Goal: Task Accomplishment & Management: Use online tool/utility

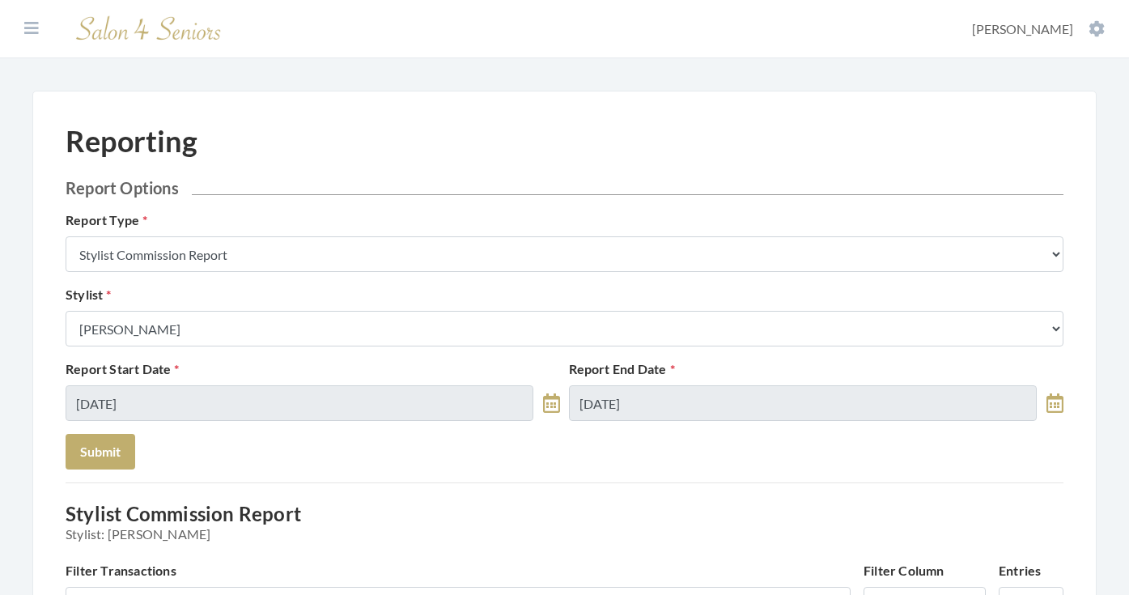
scroll to position [643, 0]
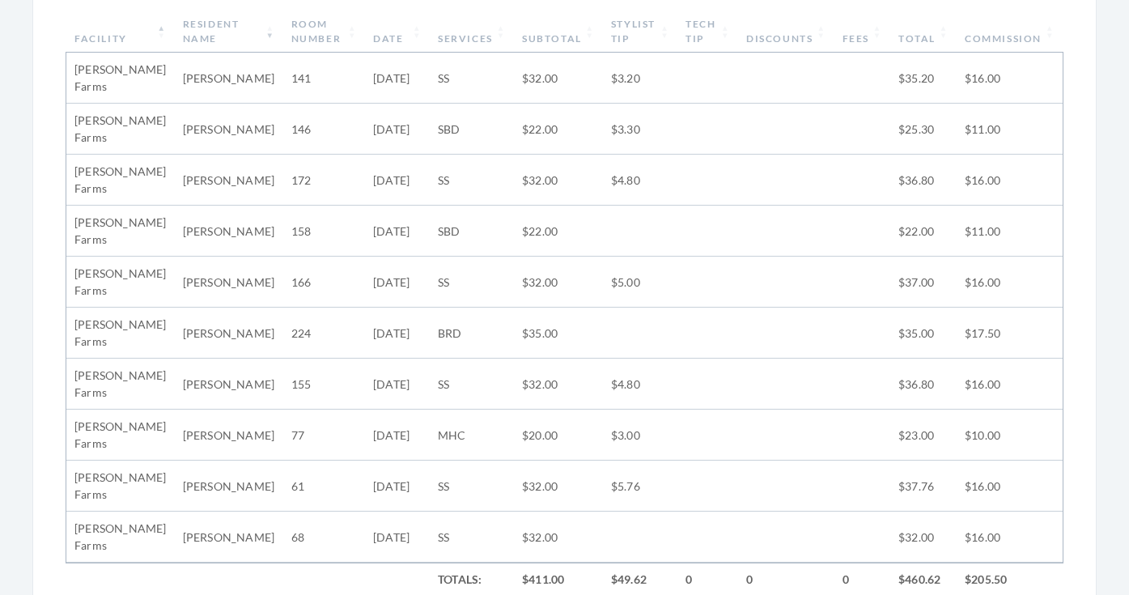
click at [138, 32] on th "Facility" at bounding box center [120, 32] width 108 height 42
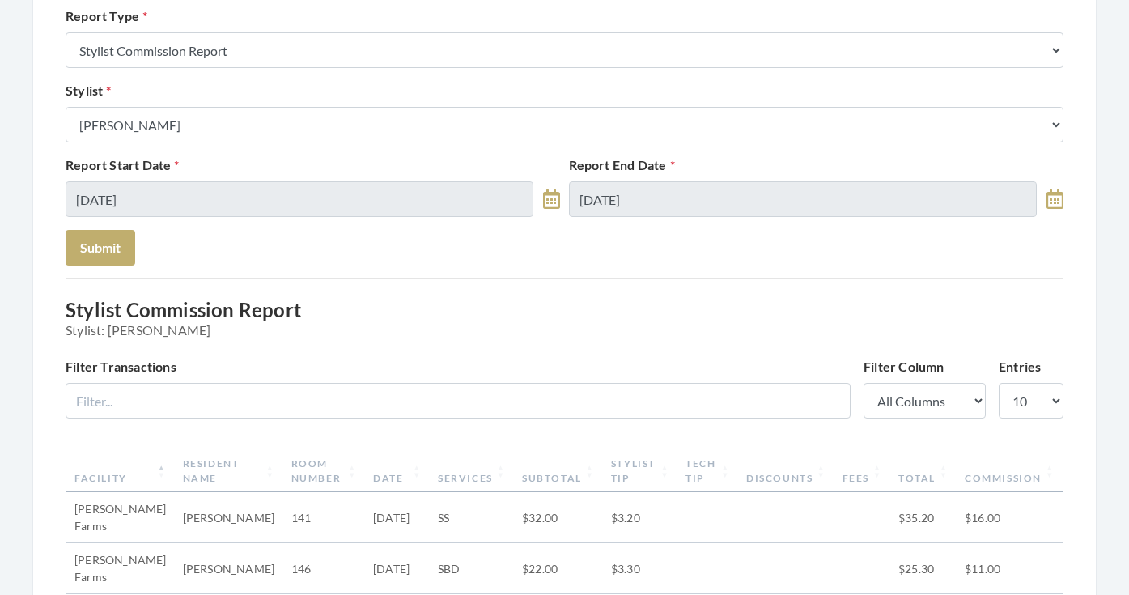
scroll to position [200, 0]
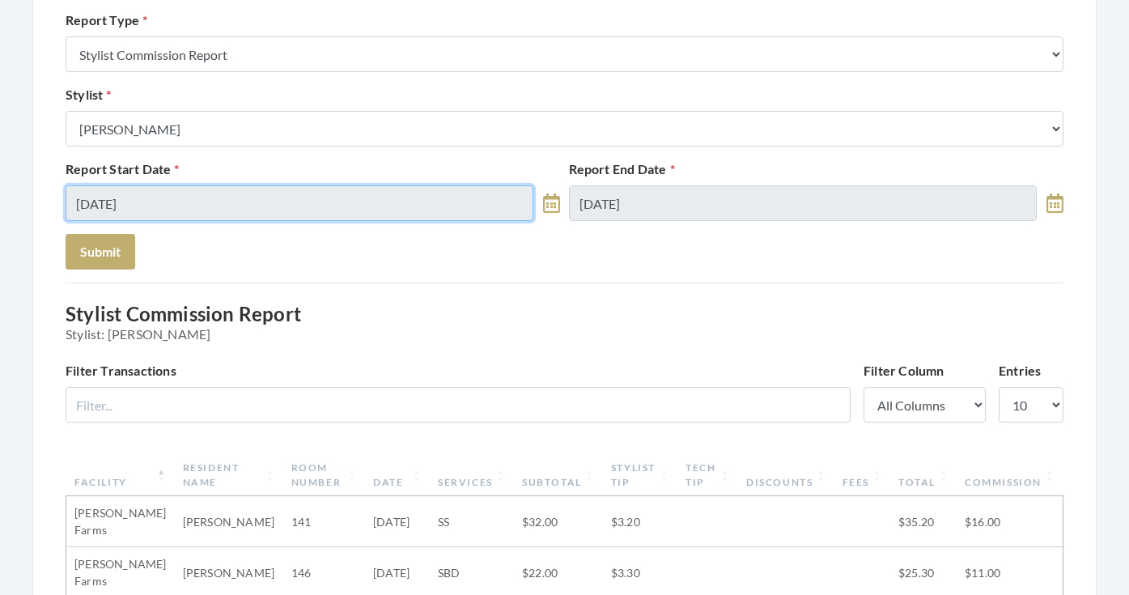
click at [199, 193] on input "[DATE]" at bounding box center [300, 203] width 468 height 36
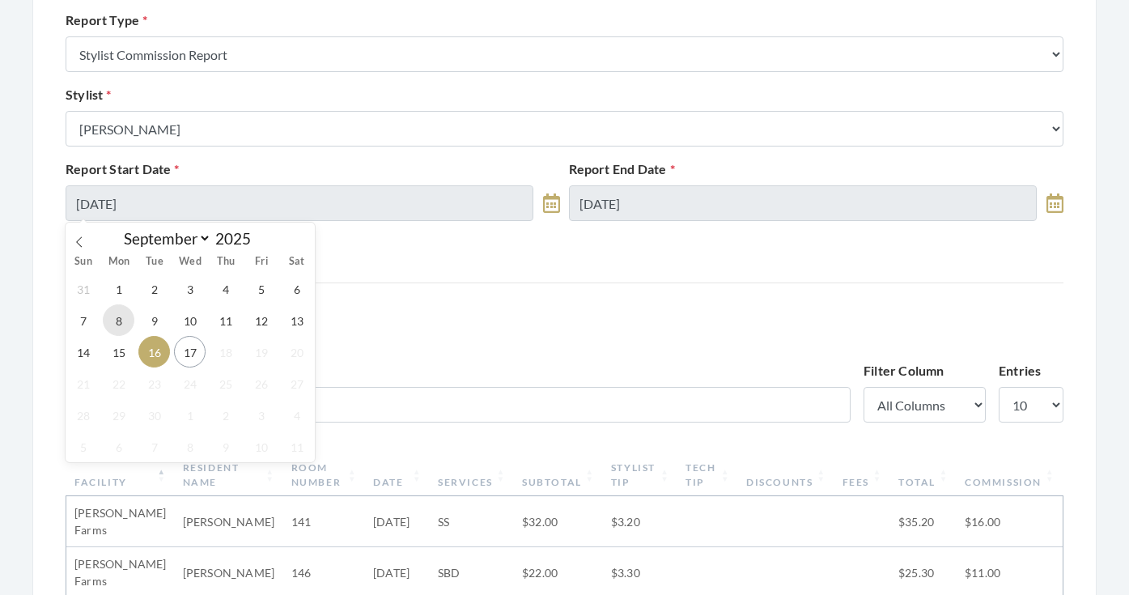
click at [125, 312] on span "8" at bounding box center [119, 320] width 32 height 32
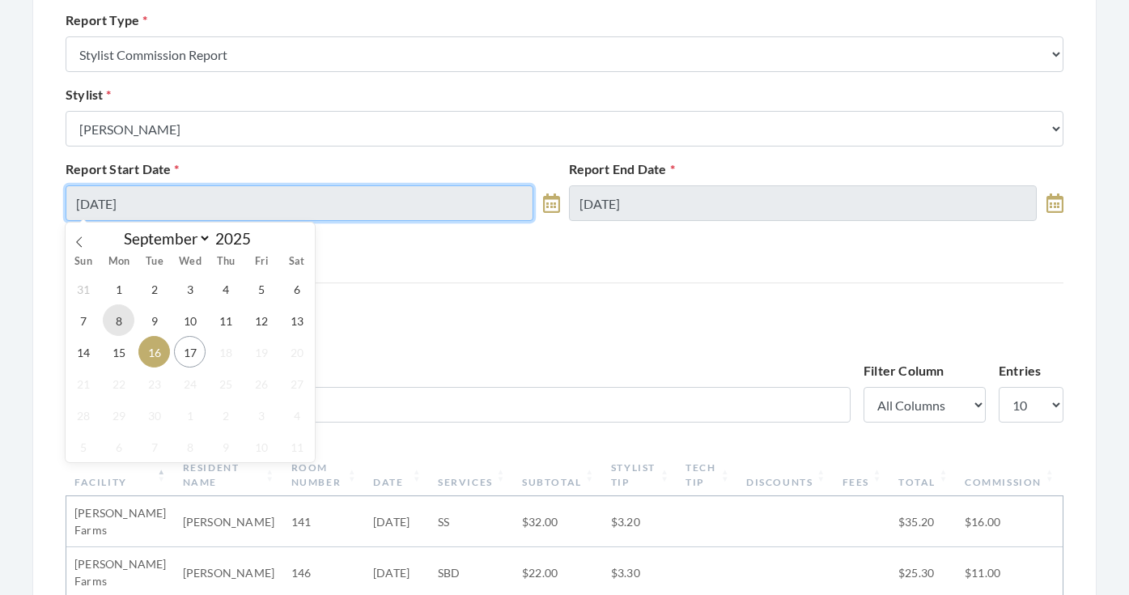
type input "[DATE]"
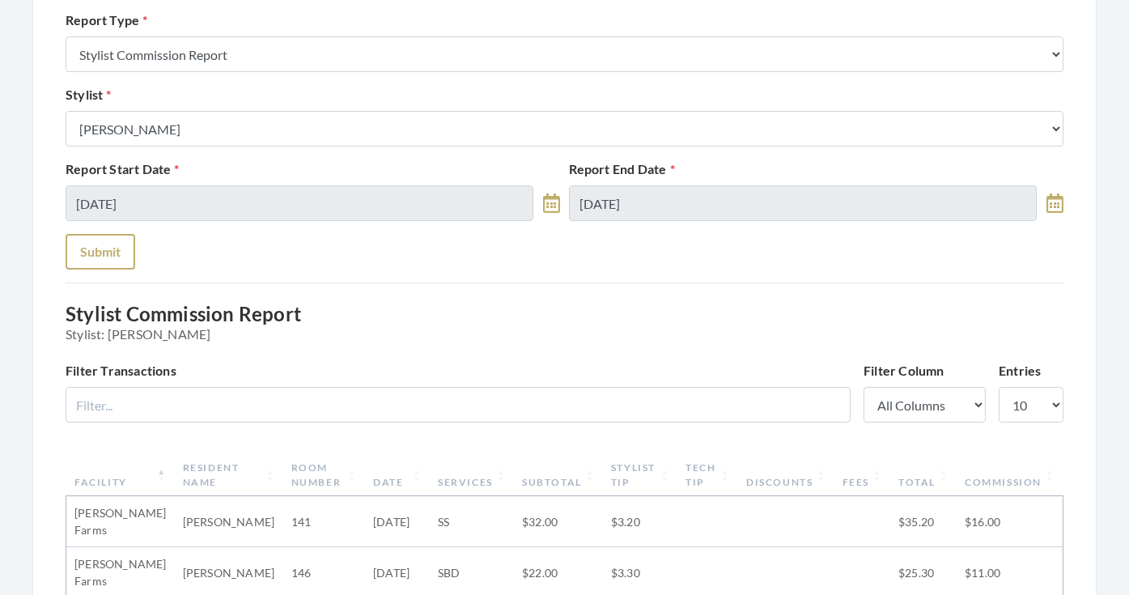
click at [80, 253] on button "Submit" at bounding box center [101, 252] width 70 height 36
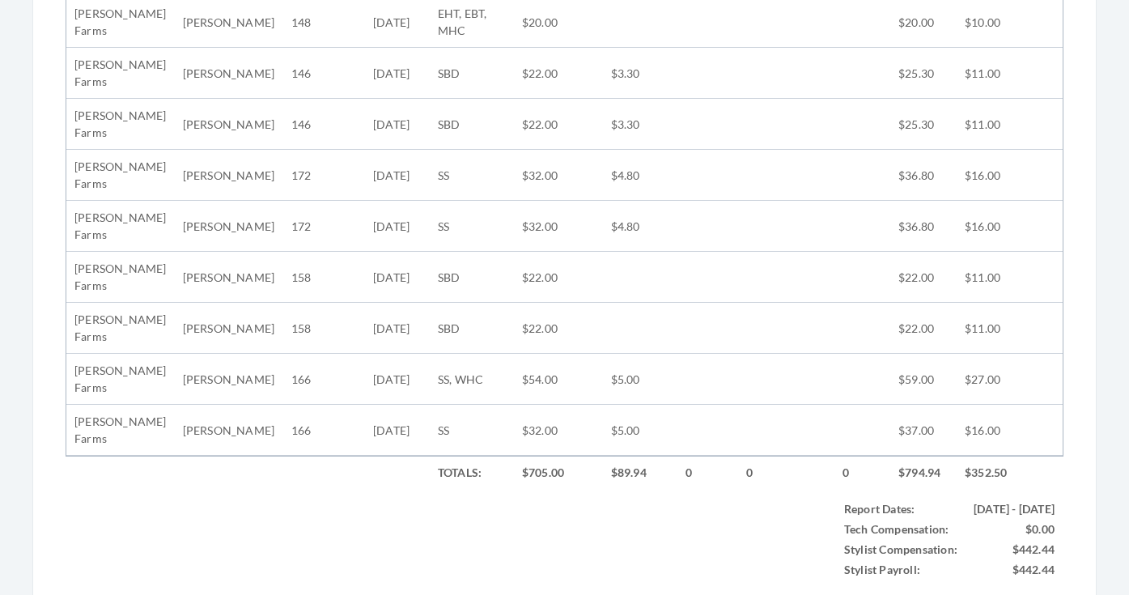
scroll to position [1054, 0]
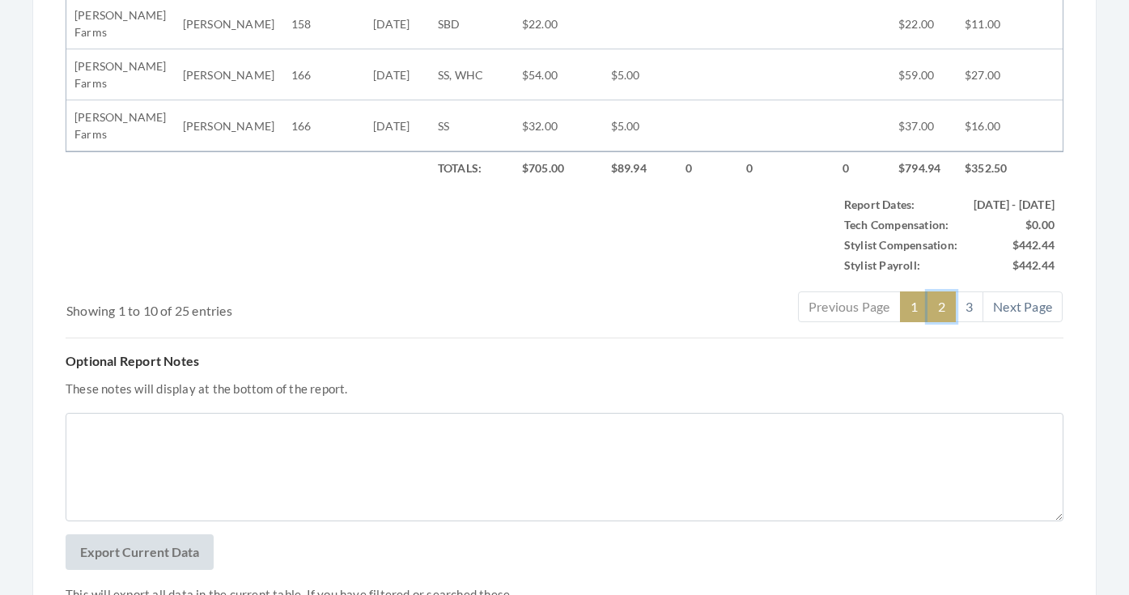
click at [934, 310] on link "2" at bounding box center [941, 306] width 28 height 31
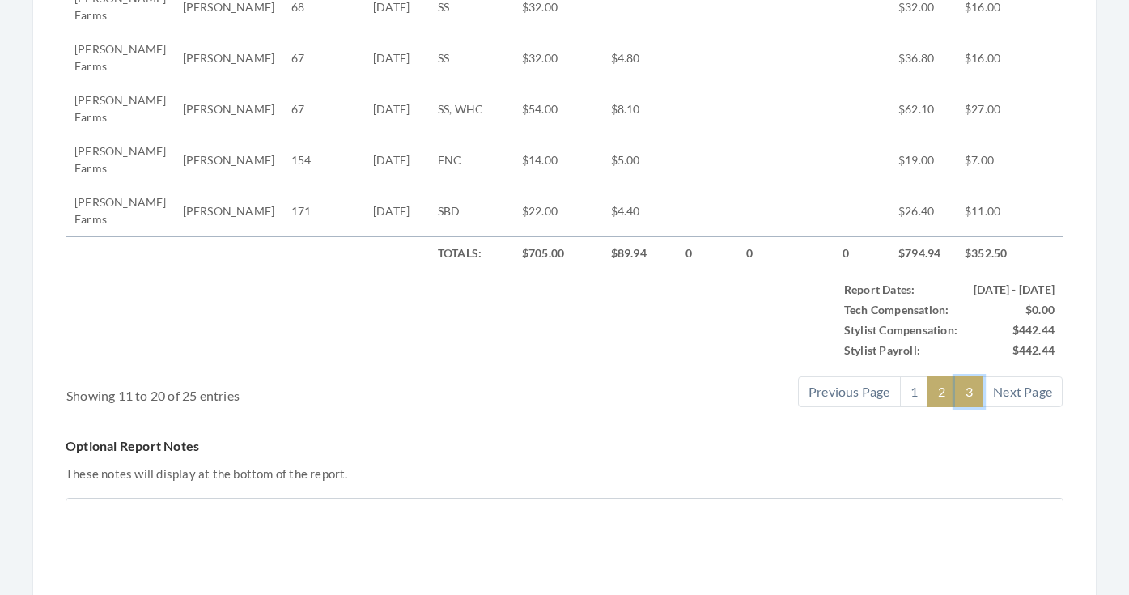
click at [963, 388] on link "3" at bounding box center [969, 391] width 28 height 31
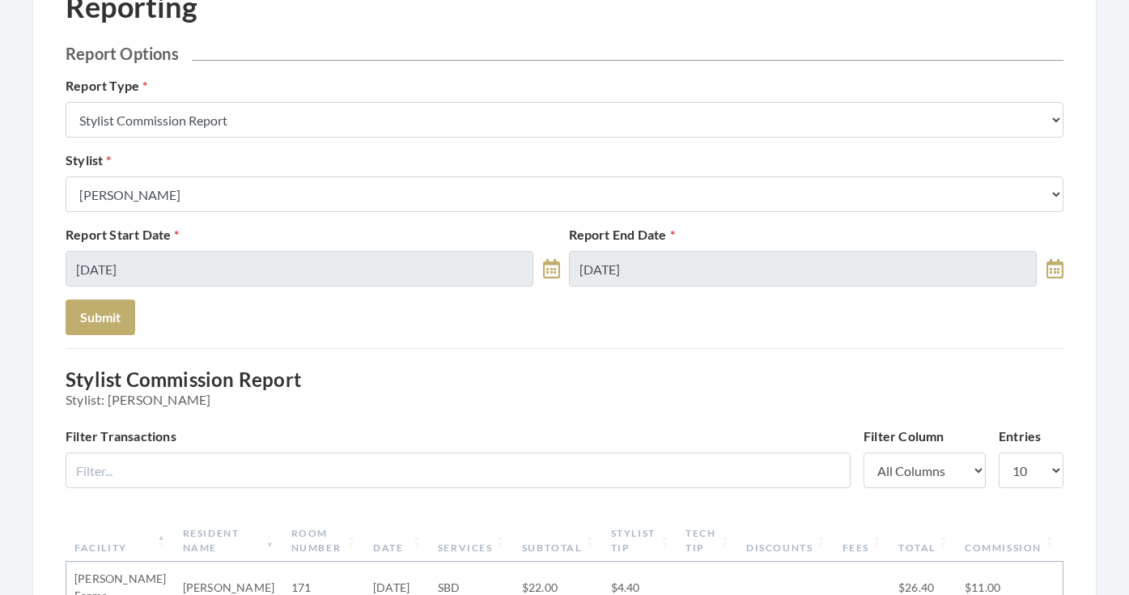
scroll to position [122, 0]
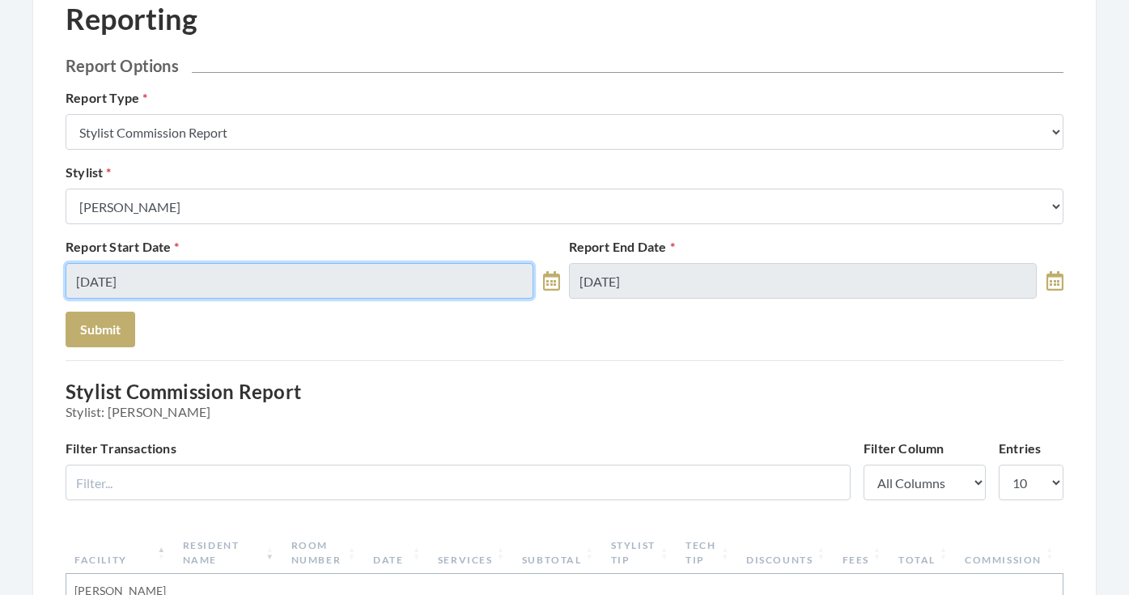
click at [473, 275] on input "[DATE]" at bounding box center [300, 281] width 468 height 36
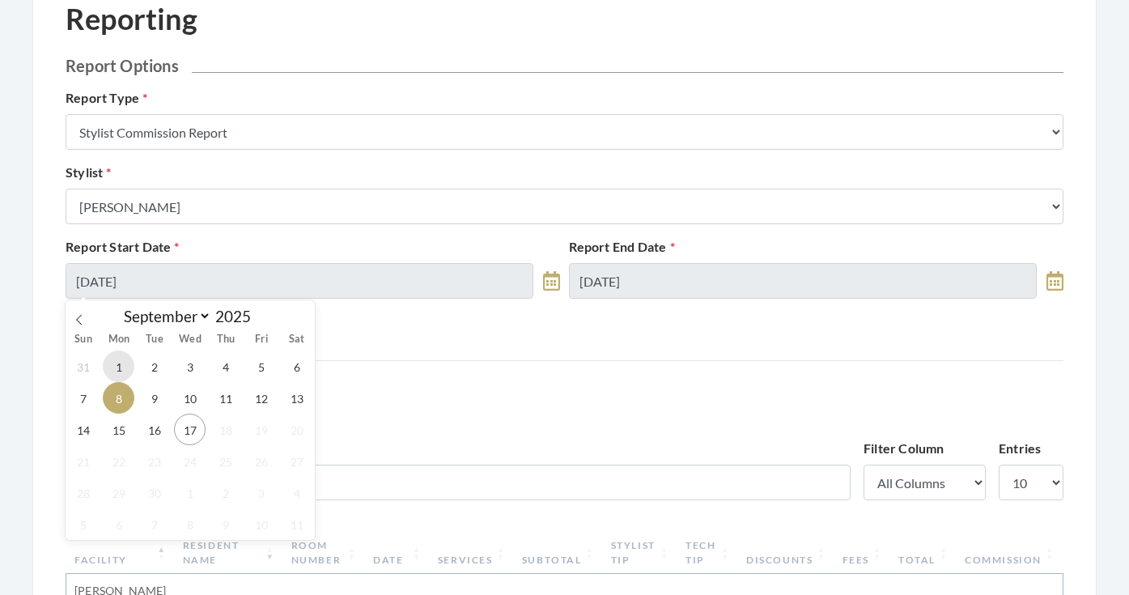
click at [120, 354] on span "1" at bounding box center [119, 366] width 32 height 32
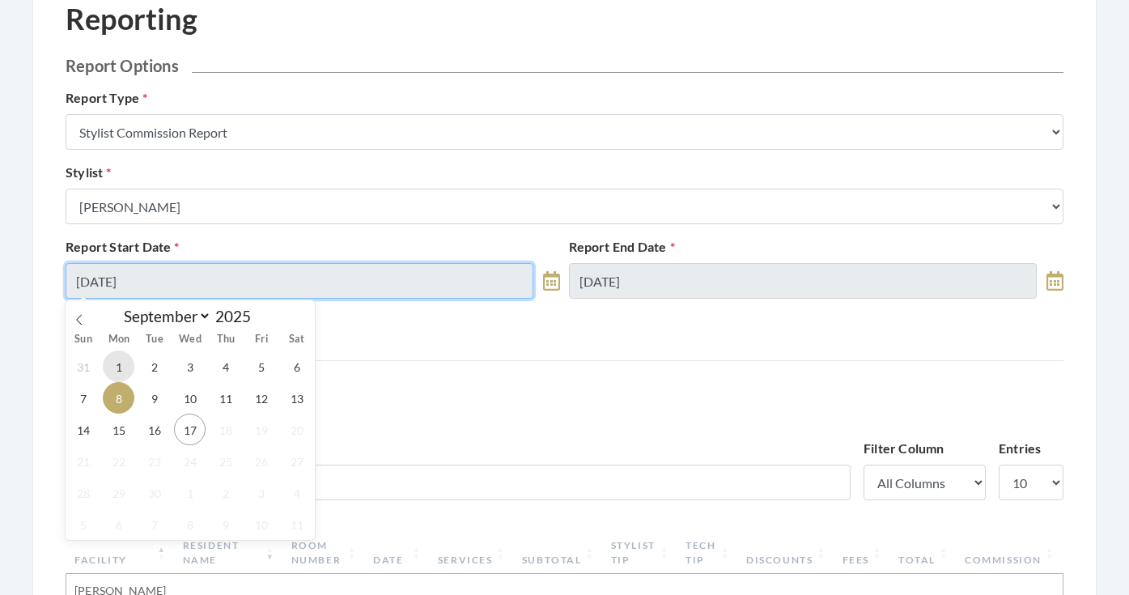
type input "09/01/2025"
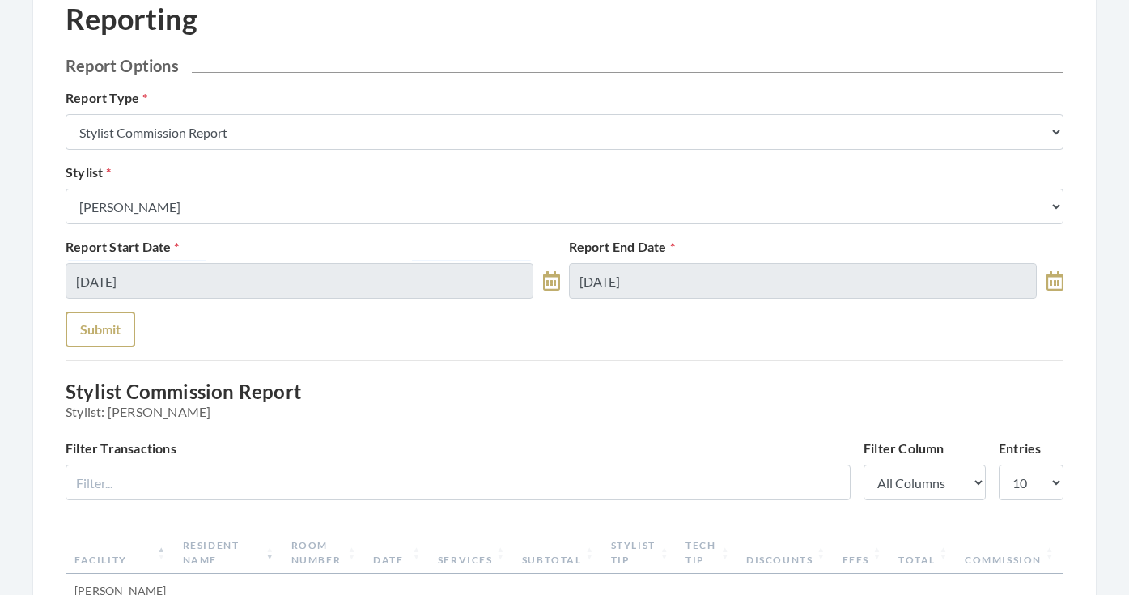
click at [101, 324] on button "Submit" at bounding box center [101, 330] width 70 height 36
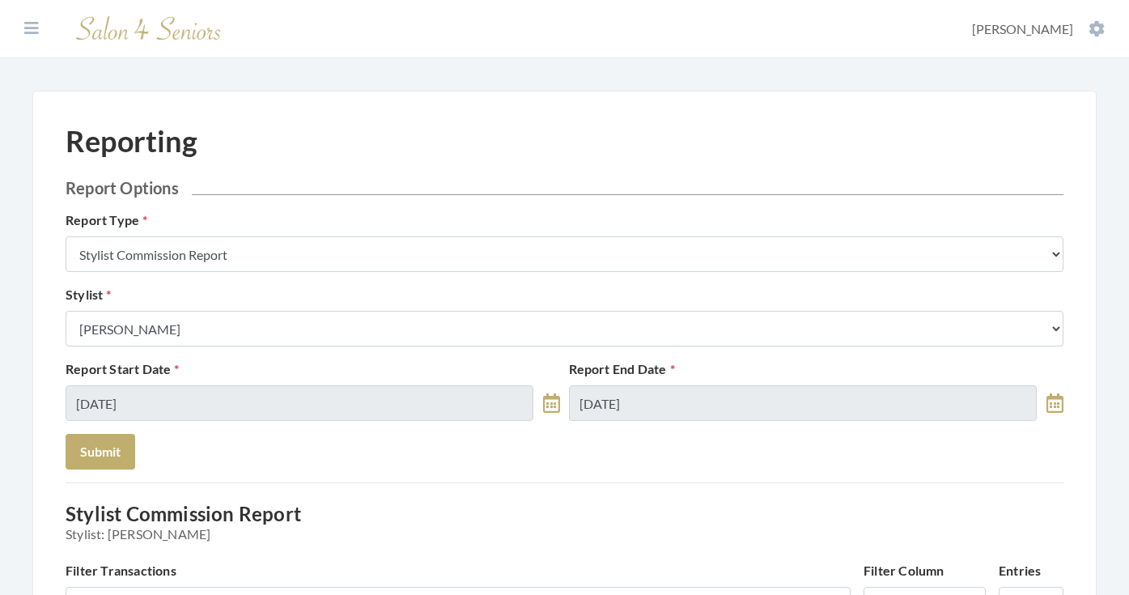
scroll to position [902, 0]
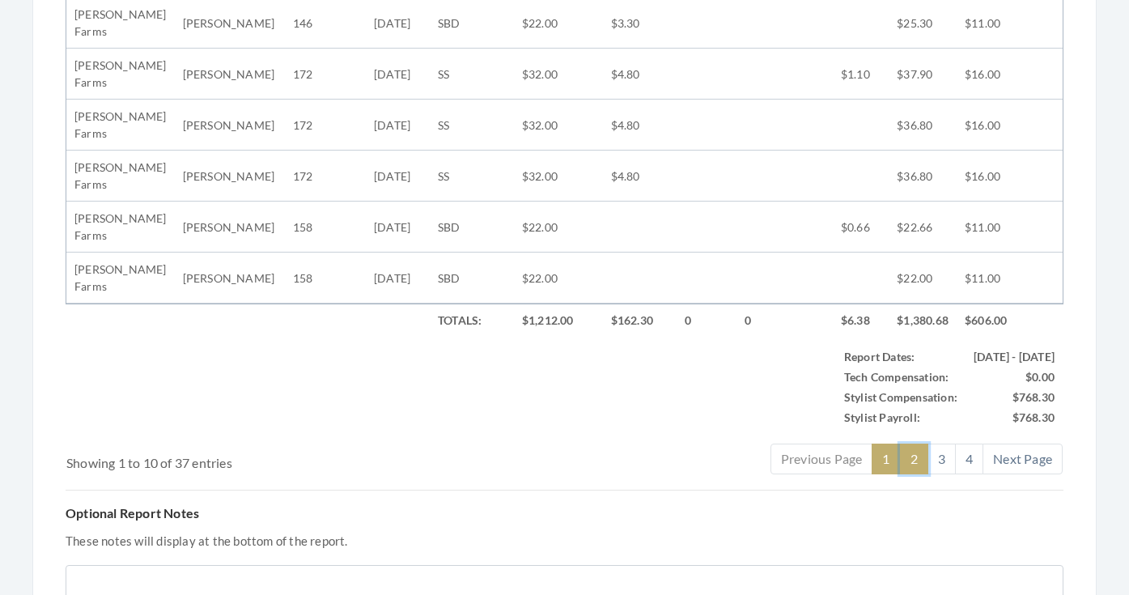
click at [906, 452] on link "2" at bounding box center [914, 458] width 28 height 31
click at [935, 454] on link "3" at bounding box center [941, 458] width 28 height 31
click at [965, 461] on link "4" at bounding box center [969, 458] width 28 height 31
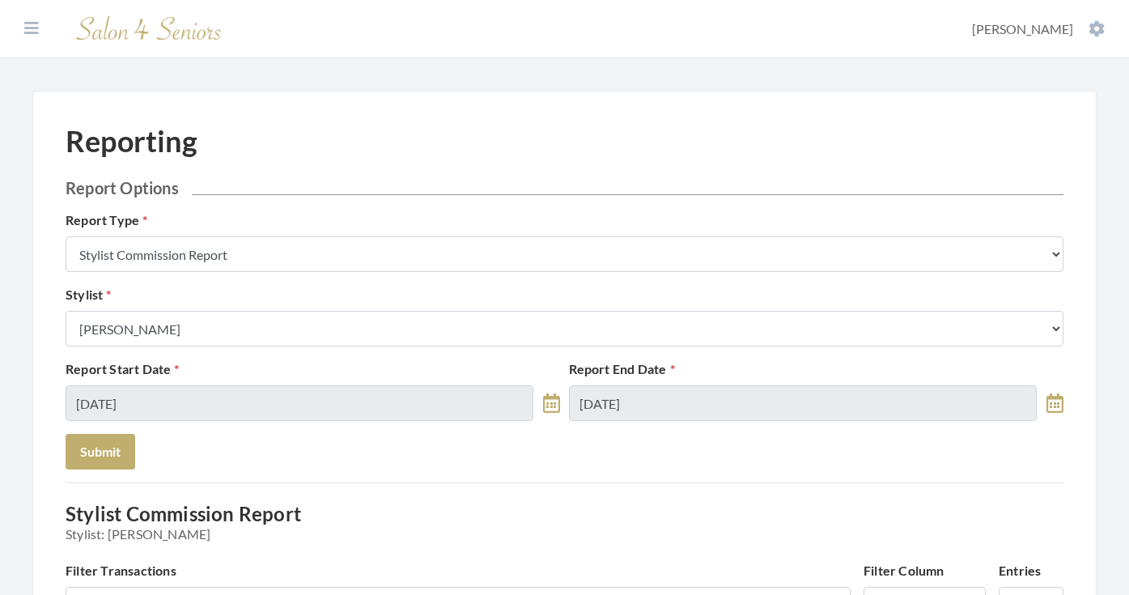
scroll to position [0, 0]
